Goal: Transaction & Acquisition: Purchase product/service

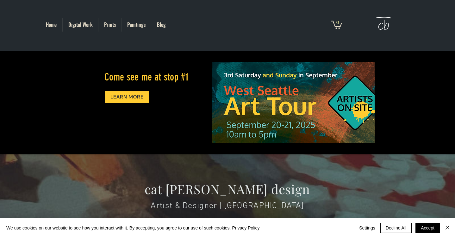
click at [111, 23] on p "Prints" at bounding box center [110, 25] width 18 height 14
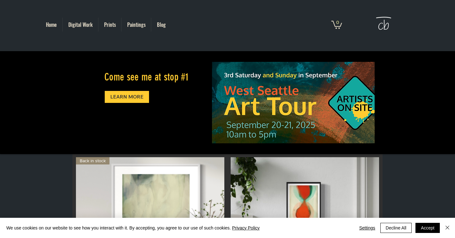
click at [134, 27] on p "Paintings" at bounding box center [136, 25] width 25 height 14
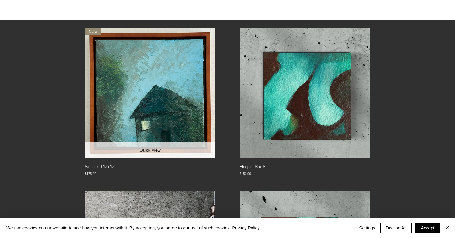
scroll to position [134, 0]
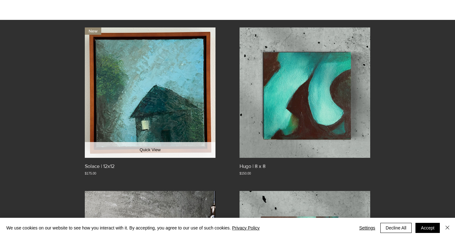
click at [158, 149] on button "Quick View" at bounding box center [150, 150] width 131 height 16
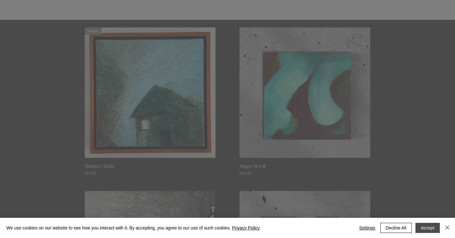
click at [432, 228] on button "Accept" at bounding box center [427, 228] width 24 height 10
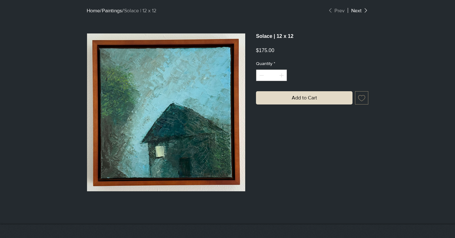
scroll to position [153, 0]
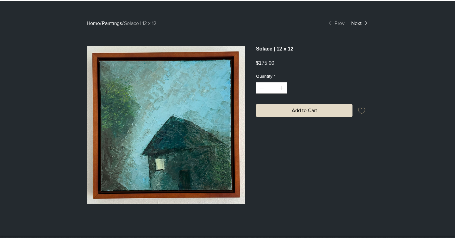
click at [95, 25] on link "Home" at bounding box center [93, 23] width 13 height 5
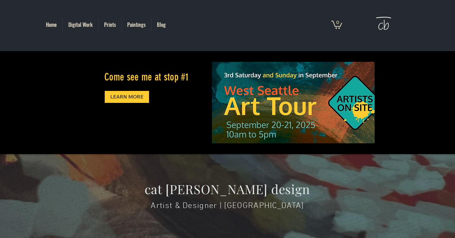
click at [136, 28] on p "Paintings" at bounding box center [136, 25] width 25 height 14
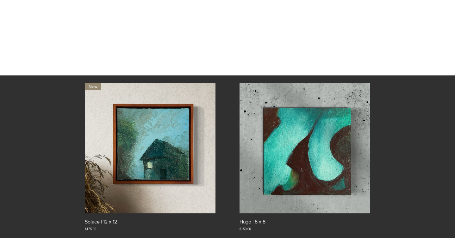
scroll to position [77, 0]
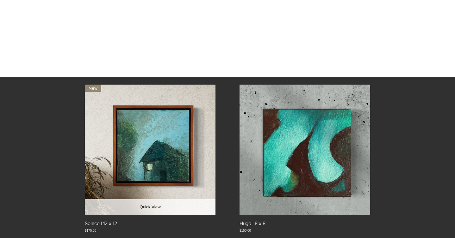
click at [127, 190] on img "Solace | 12 x 12. New gallery" at bounding box center [150, 150] width 131 height 131
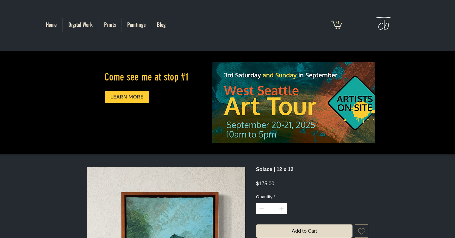
scroll to position [107, 0]
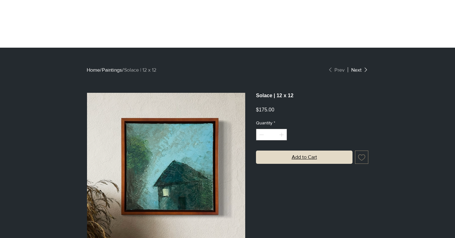
click at [316, 161] on span "Add to Cart" at bounding box center [303, 158] width 25 height 8
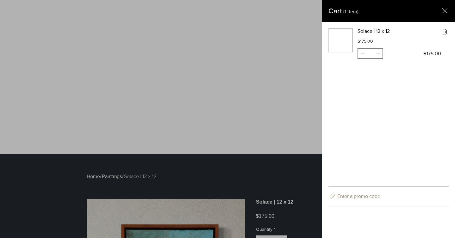
scroll to position [0, 0]
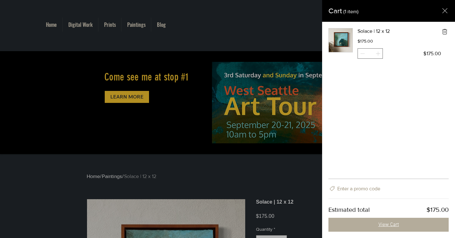
click at [402, 223] on button "View Cart" at bounding box center [388, 225] width 120 height 14
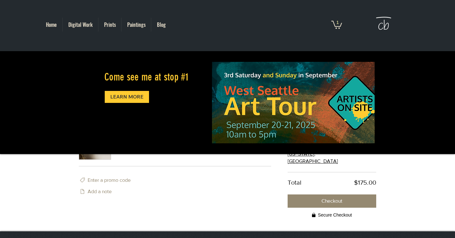
scroll to position [70, 0]
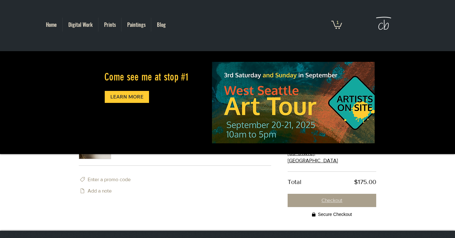
click at [325, 198] on span "Checkout" at bounding box center [331, 200] width 21 height 5
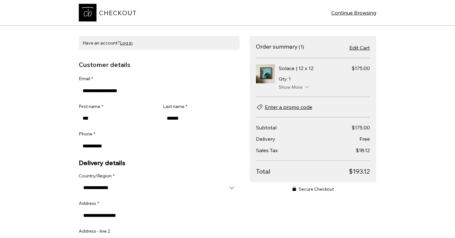
click at [307, 87] on icon "Items" at bounding box center [307, 87] width 7 height 7
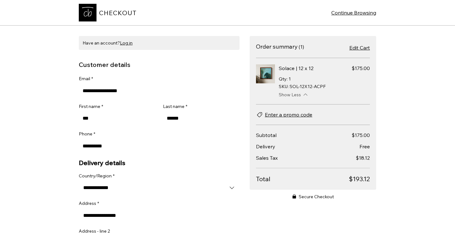
click at [304, 95] on icon "Items" at bounding box center [305, 95] width 4 height 2
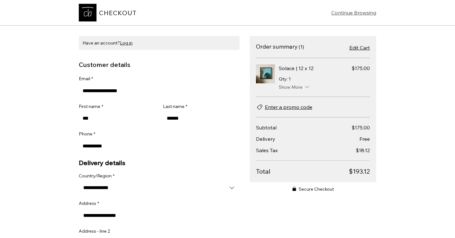
click at [353, 12] on span "Continue Browsing" at bounding box center [353, 13] width 45 height 8
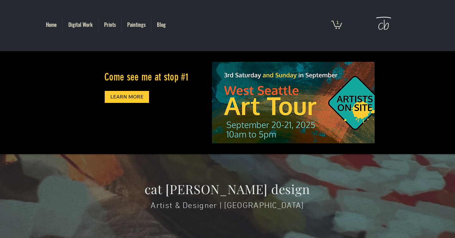
click at [333, 23] on icon "Cart with 1 items" at bounding box center [336, 24] width 11 height 6
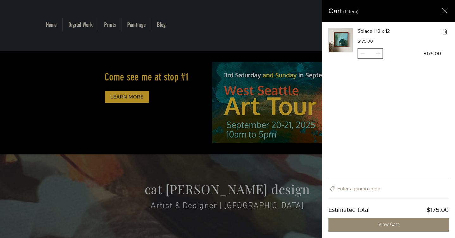
click at [442, 33] on icon "remove Solace | 12 x 12 from the cart" at bounding box center [445, 32] width 8 height 8
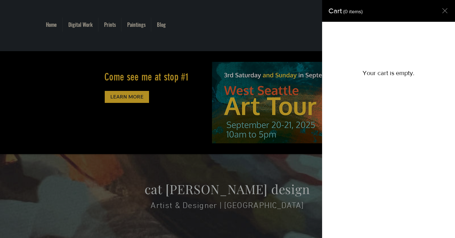
click at [447, 12] on icon "Close cart" at bounding box center [445, 11] width 8 height 8
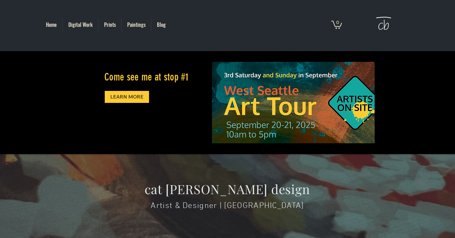
click at [137, 24] on p "Paintings" at bounding box center [136, 25] width 25 height 14
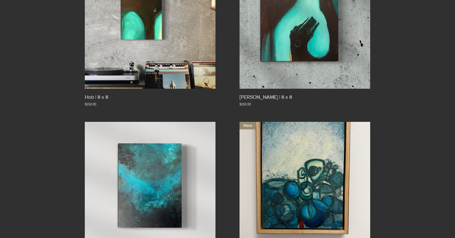
scroll to position [373, 0]
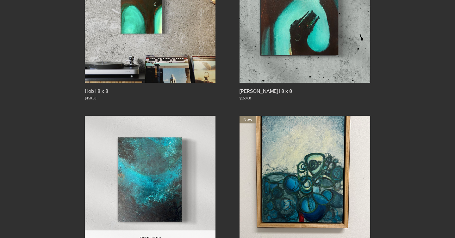
click at [164, 199] on img "Crash | 9 x 12 gallery" at bounding box center [150, 181] width 131 height 131
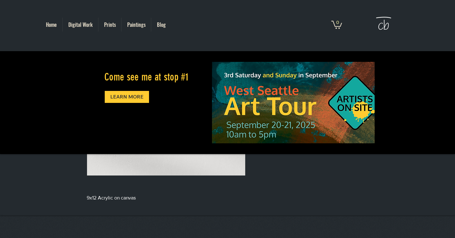
scroll to position [184, 0]
